Goal: Transaction & Acquisition: Purchase product/service

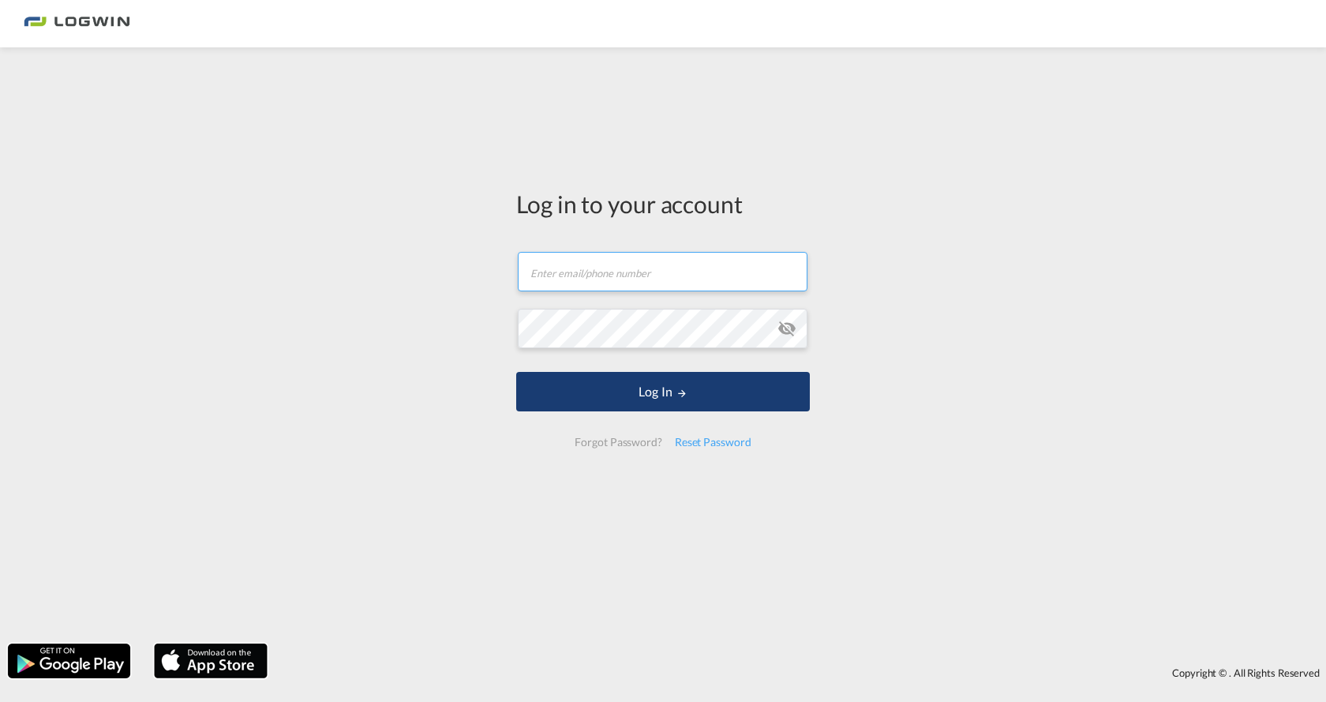
type input "[PERSON_NAME][EMAIL_ADDRESS][DOMAIN_NAME]"
click at [663, 395] on button "Log In" at bounding box center [663, 391] width 294 height 39
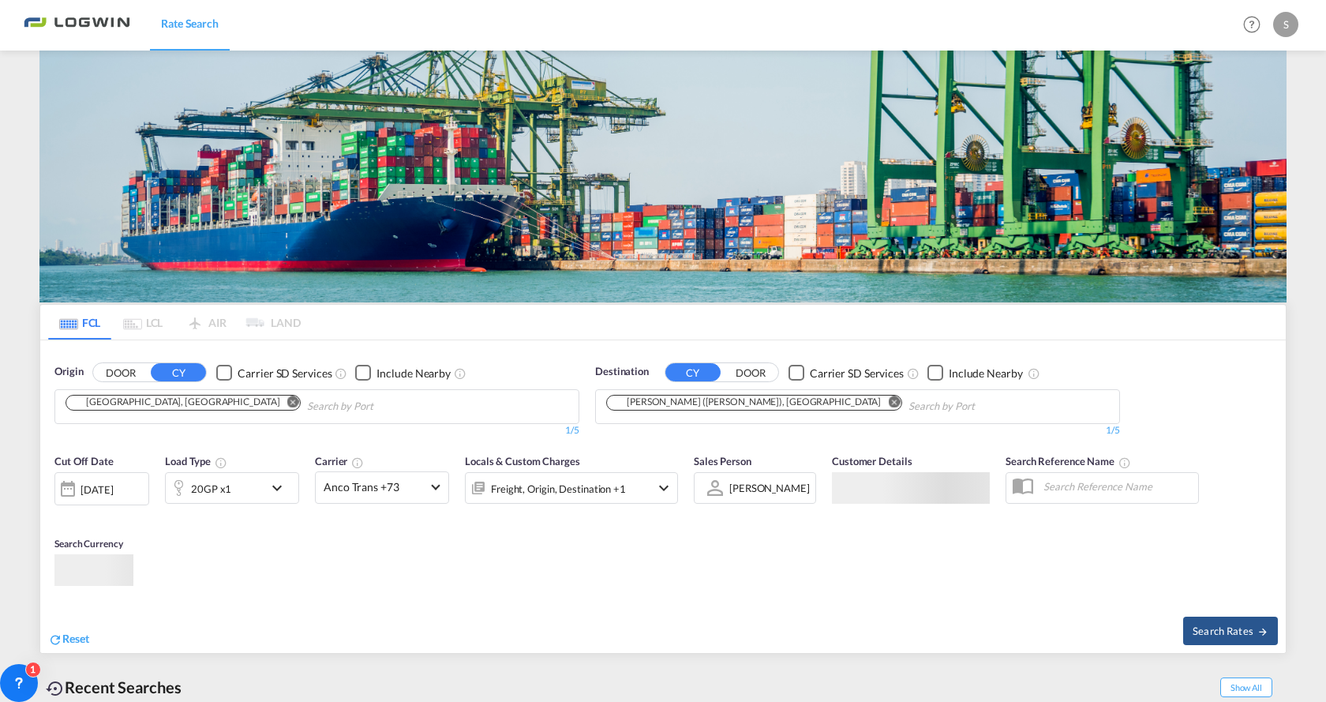
click at [307, 392] on md-autocomplete "Chips container. Use arrow keys to select chips." at bounding box center [382, 405] width 150 height 27
click at [888, 399] on md-icon "Remove" at bounding box center [894, 402] width 12 height 12
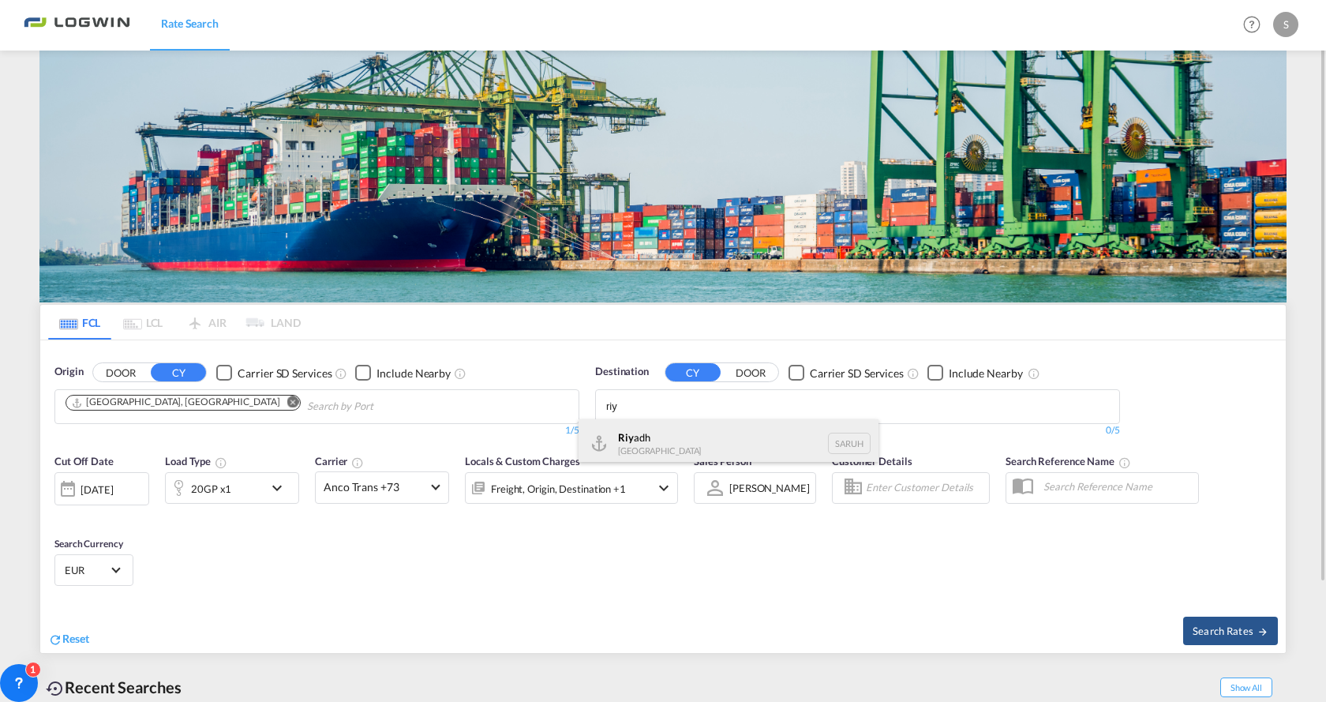
type input "riy"
click at [635, 444] on div "Riy adh [GEOGRAPHIC_DATA] [GEOGRAPHIC_DATA]" at bounding box center [729, 442] width 300 height 47
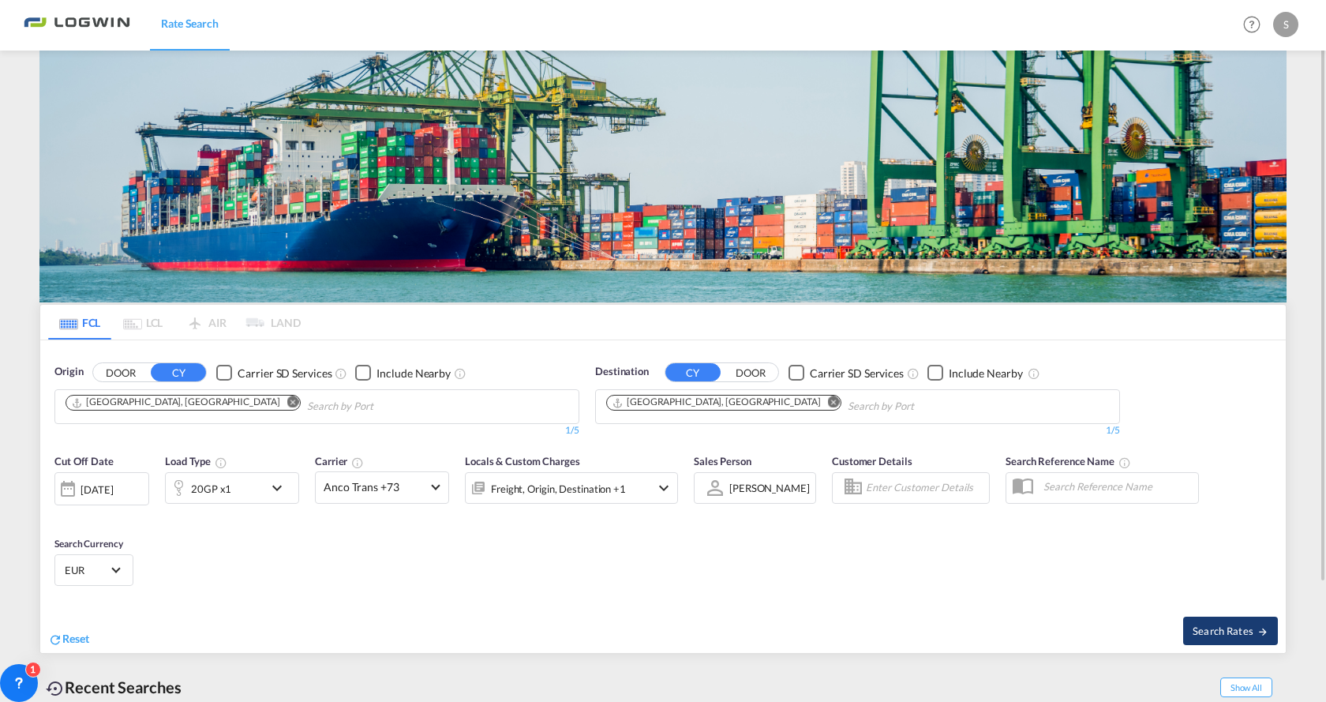
click at [1219, 629] on span "Search Rates" at bounding box center [1231, 630] width 76 height 13
type input "DEHAM to SARUH / [DATE]"
